Goal: Find specific page/section: Find specific page/section

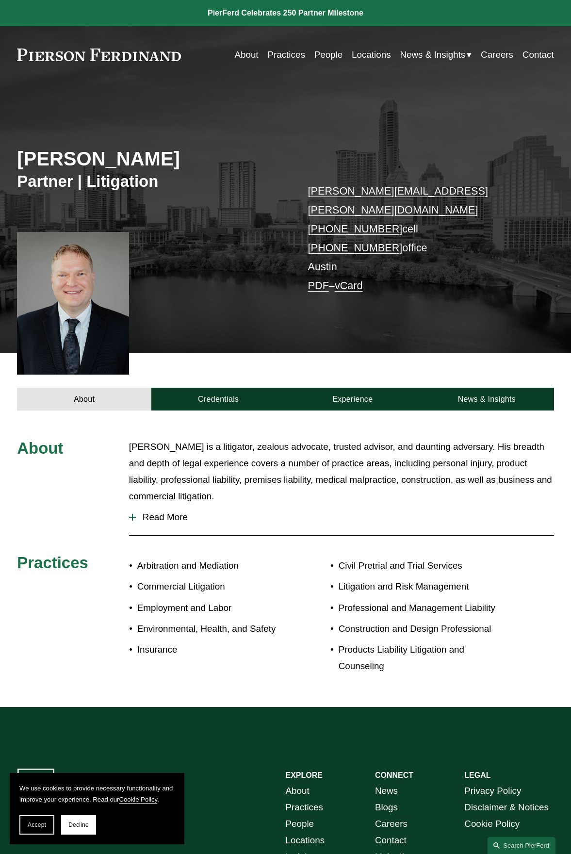
click at [530, 55] on link "Contact" at bounding box center [539, 55] width 32 height 18
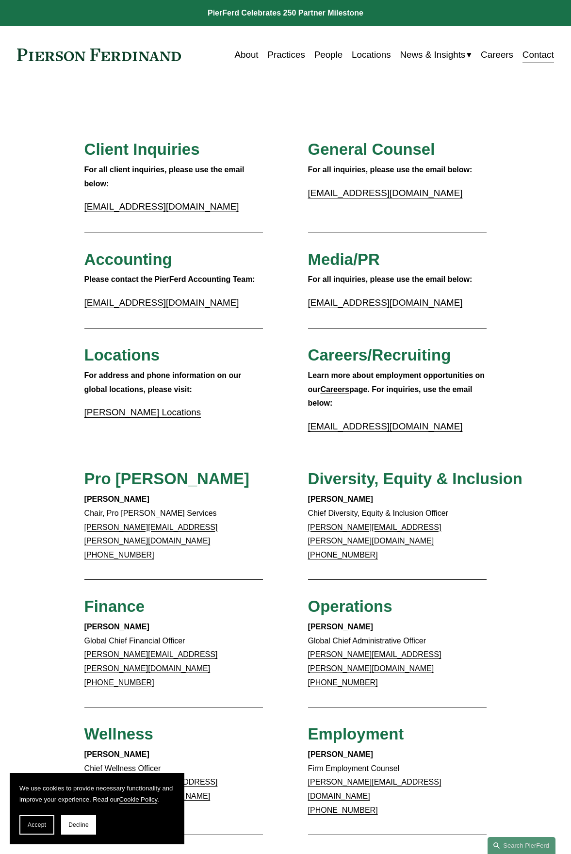
click at [325, 56] on link "People" at bounding box center [328, 55] width 29 height 18
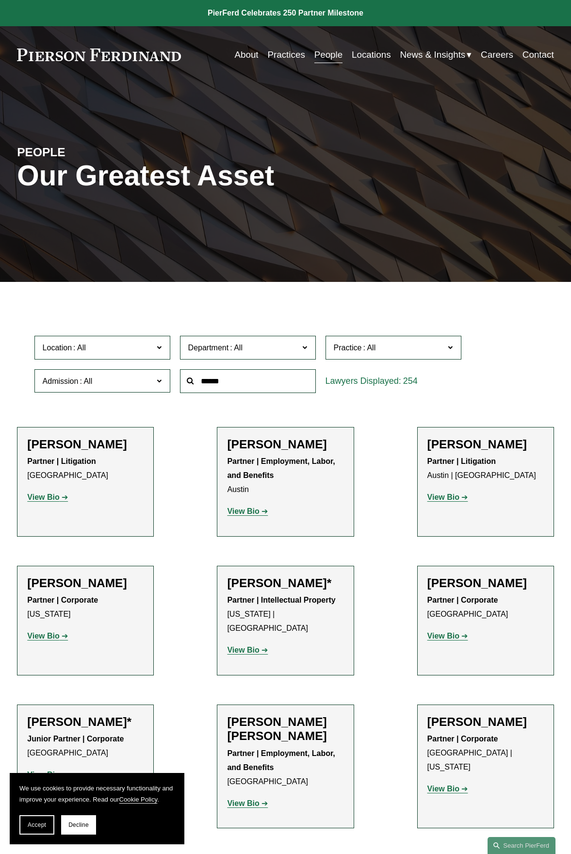
drag, startPoint x: 174, startPoint y: 321, endPoint x: 106, endPoint y: 346, distance: 72.6
click at [106, 346] on span "Location" at bounding box center [98, 347] width 111 height 13
click at [0, 0] on link "Austin" at bounding box center [0, 0] width 0 height 0
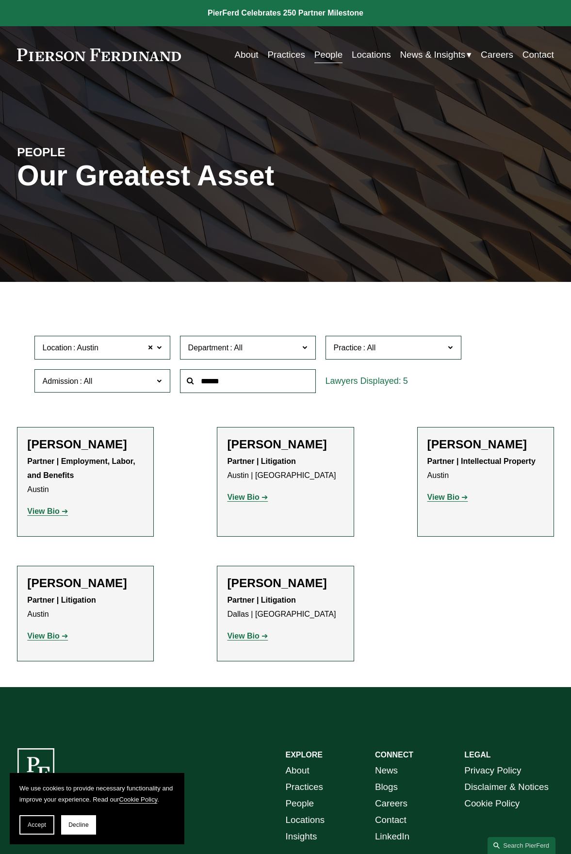
click at [53, 637] on strong "View Bio" at bounding box center [43, 636] width 32 height 8
